Goal: Task Accomplishment & Management: Complete application form

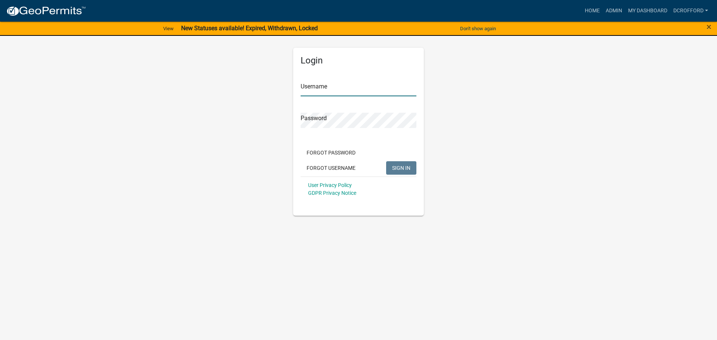
type input "dcrofford"
click at [401, 174] on button "SIGN IN" at bounding box center [401, 167] width 30 height 13
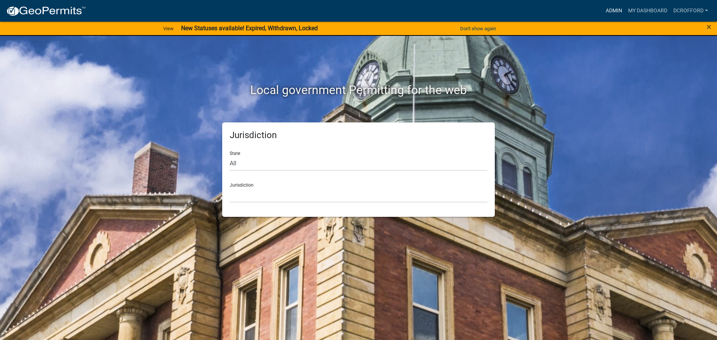
click at [618, 8] on link "Admin" at bounding box center [614, 11] width 22 height 14
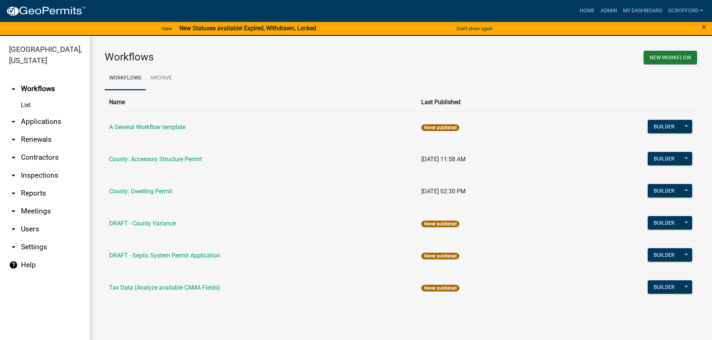
click at [53, 120] on link "arrow_drop_down Applications" at bounding box center [45, 122] width 90 height 18
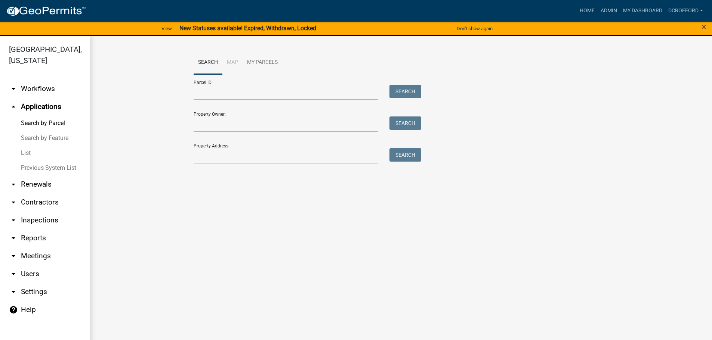
click at [41, 92] on link "arrow_drop_down Workflows" at bounding box center [45, 89] width 90 height 18
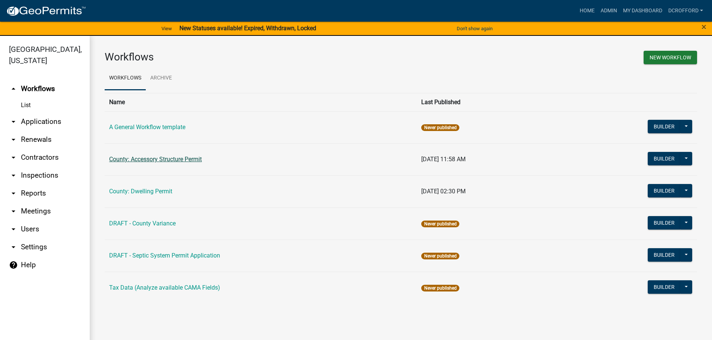
click at [192, 162] on link "County: Accessory Structure Permit" at bounding box center [155, 159] width 93 height 7
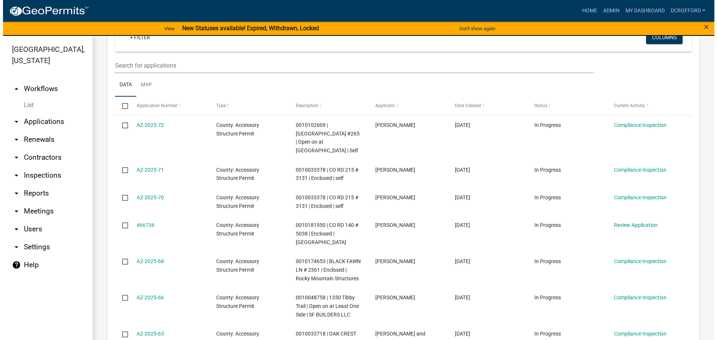
scroll to position [149, 0]
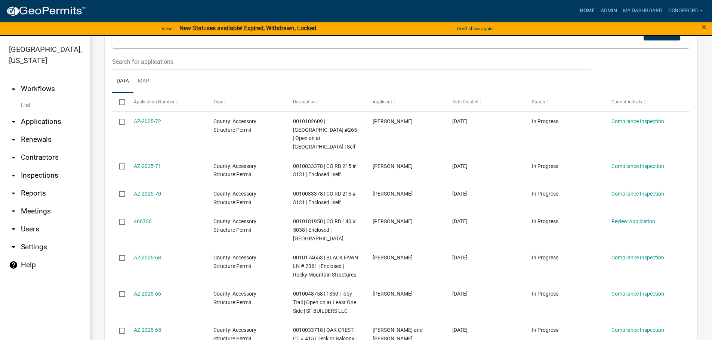
click at [592, 10] on link "Home" at bounding box center [586, 11] width 21 height 14
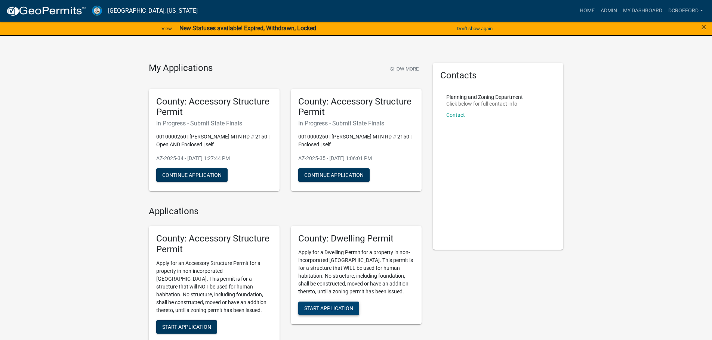
click at [316, 310] on span "Start Application" at bounding box center [328, 308] width 49 height 6
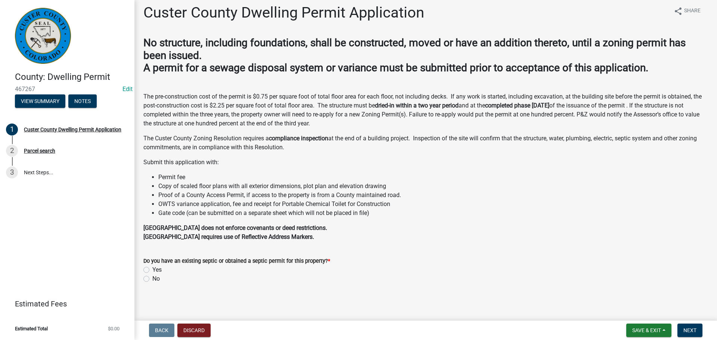
scroll to position [7, 0]
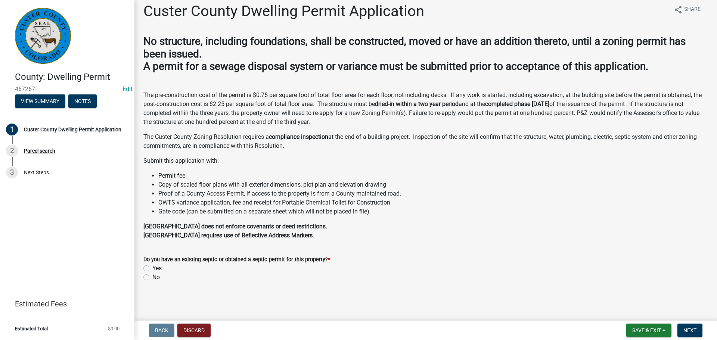
click at [152, 265] on label "Yes" at bounding box center [156, 268] width 9 height 9
click at [152, 265] on input "Yes" at bounding box center [154, 266] width 5 height 5
radio input "true"
click at [688, 333] on span "Next" at bounding box center [690, 331] width 13 height 6
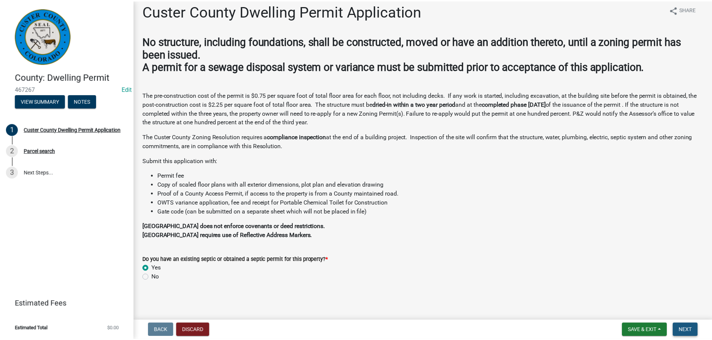
scroll to position [0, 0]
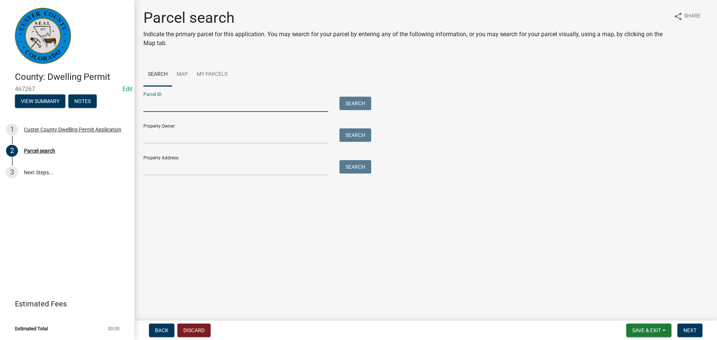
click at [167, 98] on input "Parcel ID:" at bounding box center [235, 104] width 185 height 15
type input "0010038604"
click at [365, 103] on button "Search" at bounding box center [356, 103] width 32 height 13
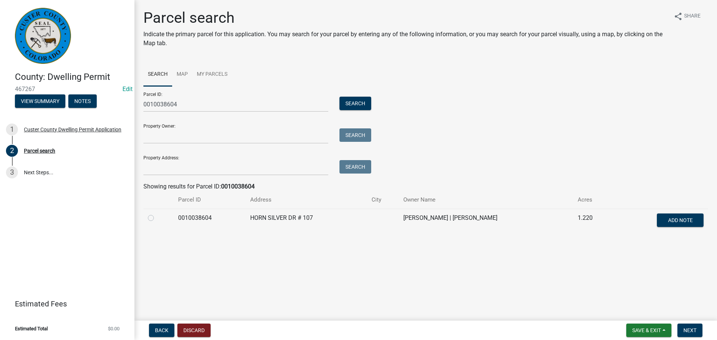
click at [157, 214] on label at bounding box center [157, 214] width 0 height 0
click at [157, 218] on input "radio" at bounding box center [159, 216] width 5 height 5
radio input "true"
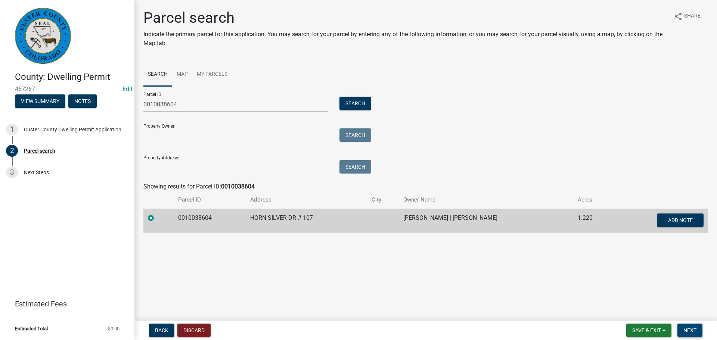
click at [688, 326] on button "Next" at bounding box center [690, 330] width 25 height 13
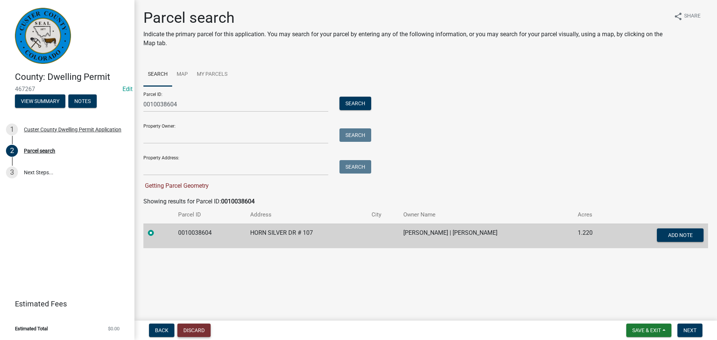
click at [198, 332] on button "Discard" at bounding box center [193, 330] width 33 height 13
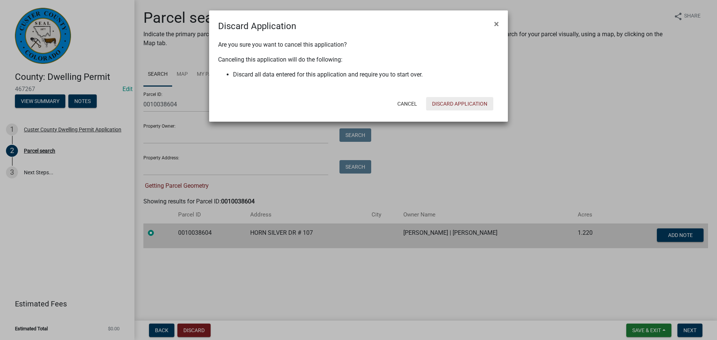
click at [483, 107] on button "Discard Application" at bounding box center [459, 103] width 67 height 13
